Goal: Subscribe to service/newsletter

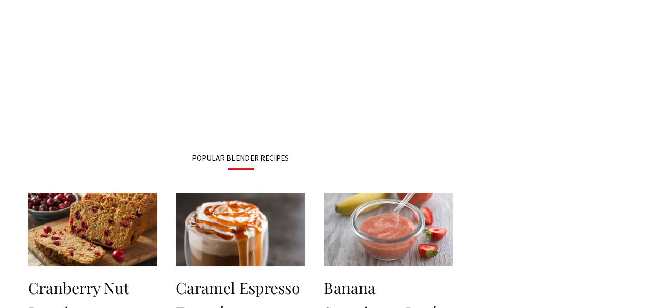
scroll to position [1252, 0]
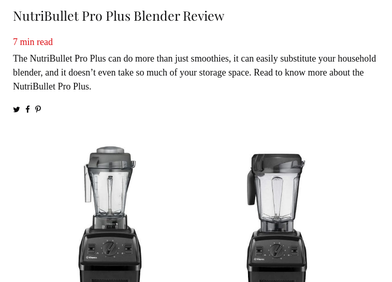
scroll to position [1839, 0]
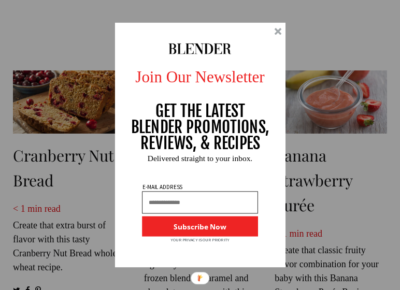
click at [168, 208] on input "text" at bounding box center [200, 202] width 116 height 22
click at [168, 205] on input "text" at bounding box center [200, 202] width 116 height 22
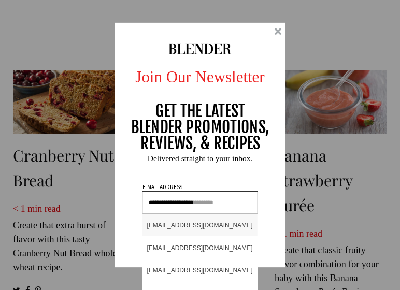
click at [167, 227] on div "gulkaiyrmamatkulova@gmail.com" at bounding box center [200, 225] width 115 height 22
type input "**********"
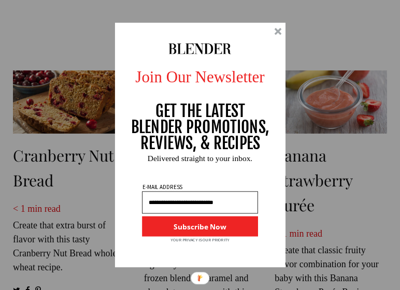
click at [167, 227] on button "Subscribe Now" at bounding box center [200, 227] width 116 height 20
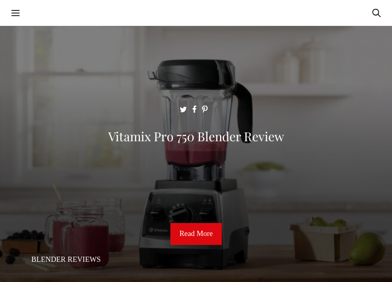
click at [0, 0] on link "REVIEWS" at bounding box center [0, 0] width 0 height 0
